Goal: Transaction & Acquisition: Purchase product/service

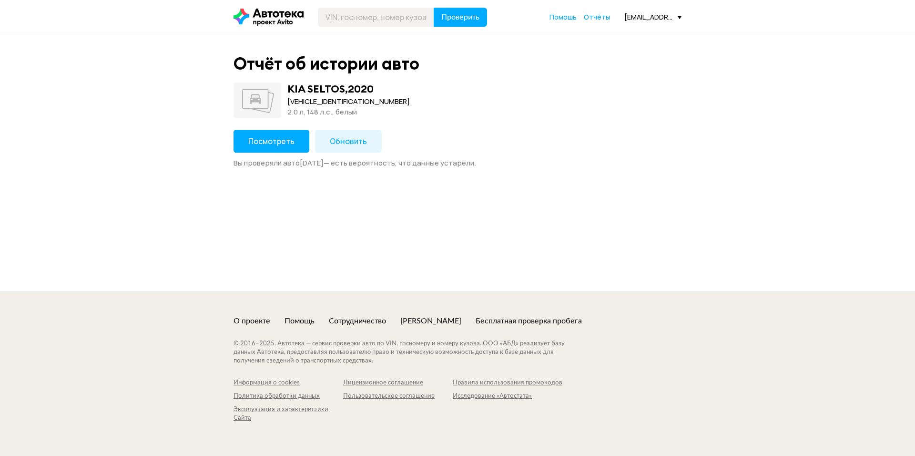
click at [260, 141] on span "Посмотреть" at bounding box center [271, 141] width 46 height 10
click at [251, 131] on button "Посмотреть" at bounding box center [272, 141] width 76 height 23
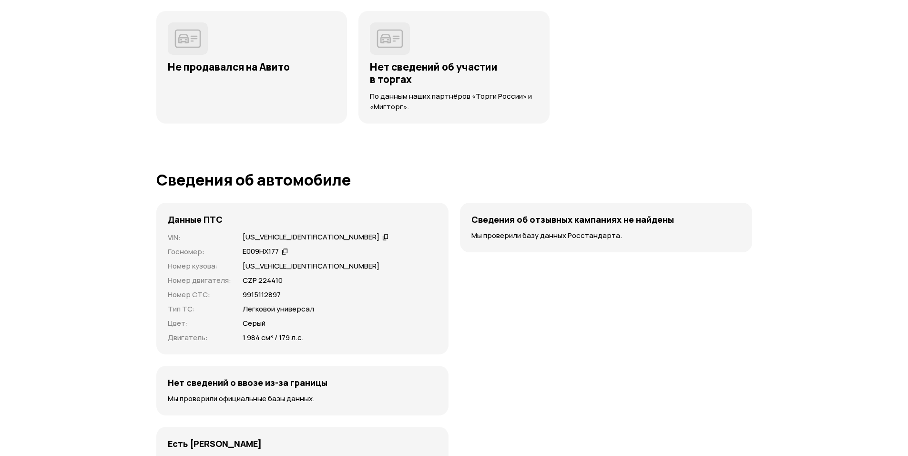
scroll to position [2573, 0]
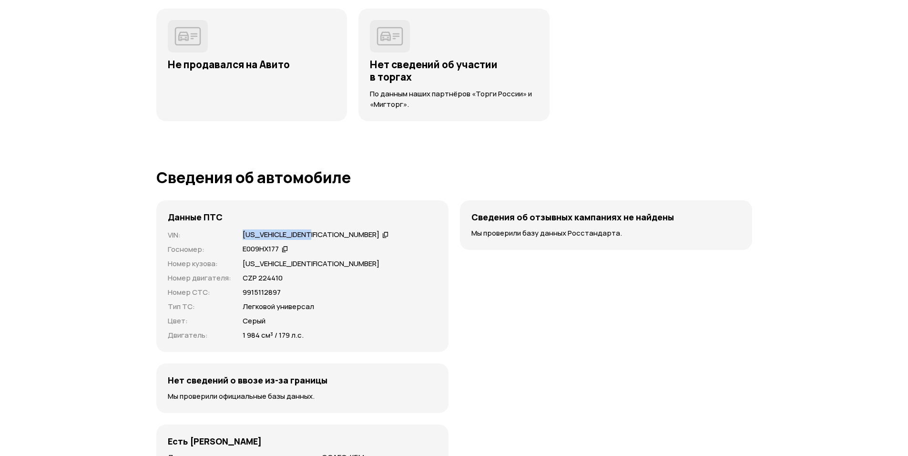
drag, startPoint x: 242, startPoint y: 234, endPoint x: 316, endPoint y: 234, distance: 74.3
click at [316, 234] on div "[US_VEHICLE_IDENTIFICATION_NUMBER]" at bounding box center [311, 235] width 137 height 10
copy div "[US_VEHICLE_IDENTIFICATION_NUMBER]"
click at [382, 234] on icon at bounding box center [385, 235] width 7 height 10
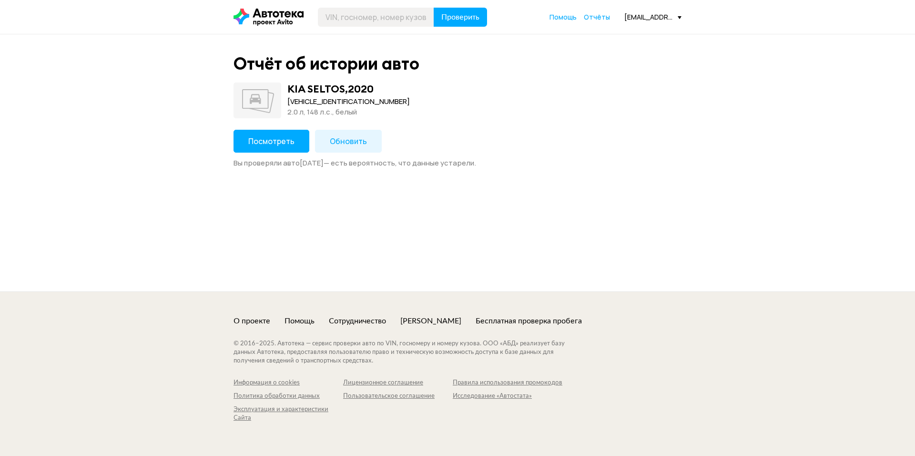
click at [272, 147] on button "Посмотреть" at bounding box center [272, 141] width 76 height 23
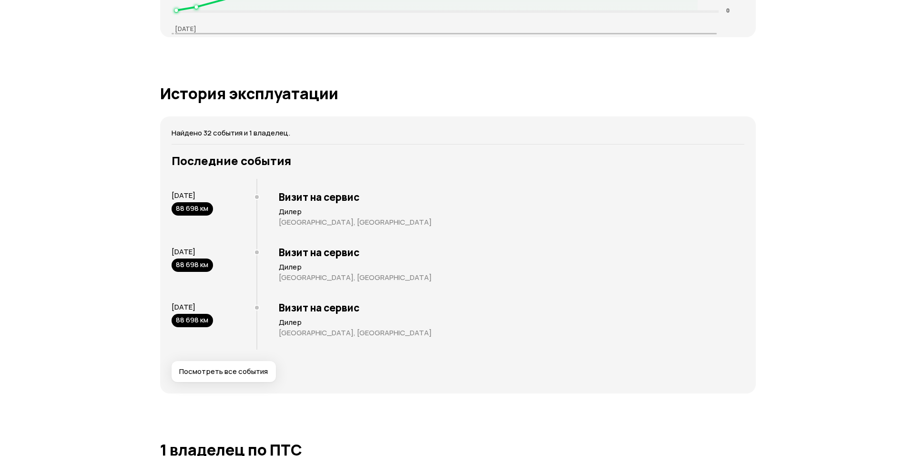
scroll to position [1668, 0]
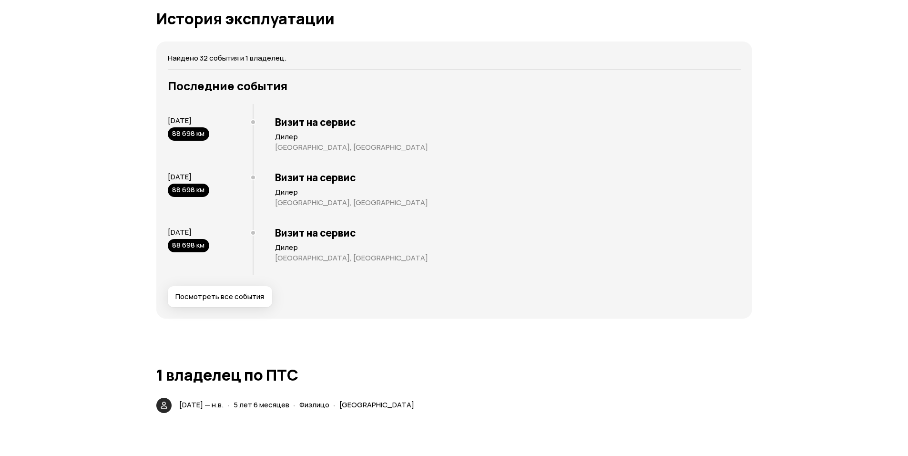
click at [243, 298] on span "Посмотреть все события" at bounding box center [219, 297] width 89 height 10
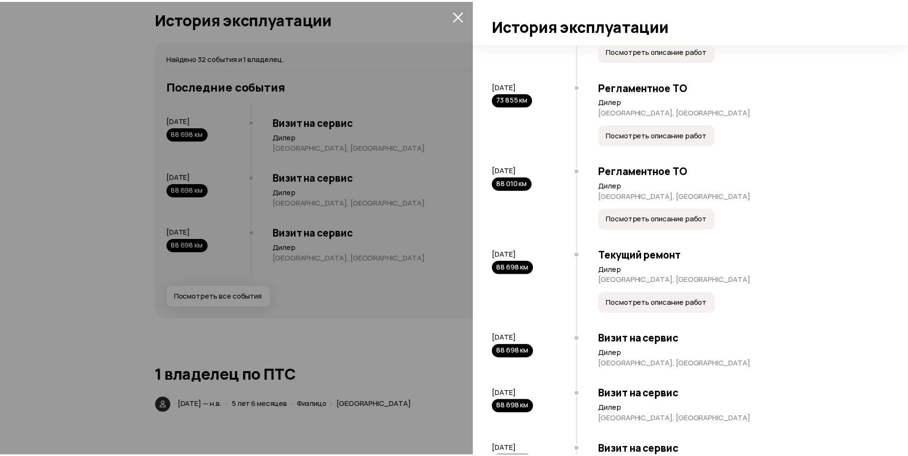
scroll to position [2118, 0]
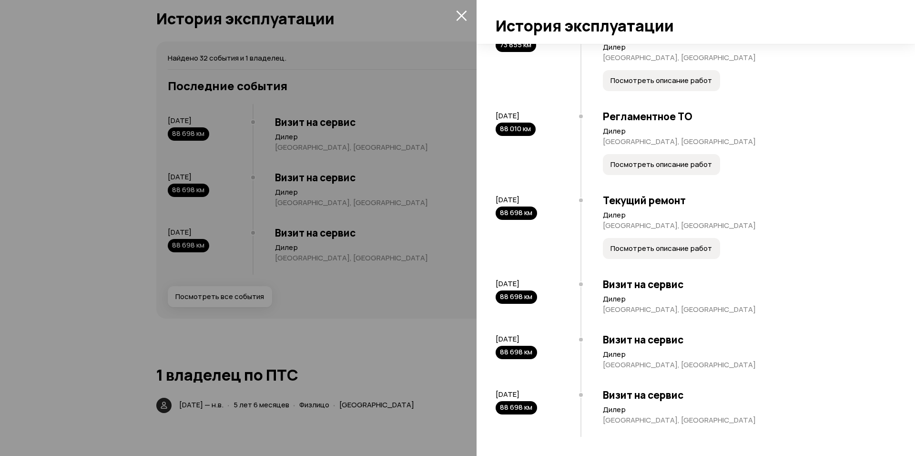
click at [461, 16] on icon "закрыть" at bounding box center [461, 15] width 10 height 10
